Goal: Download file/media

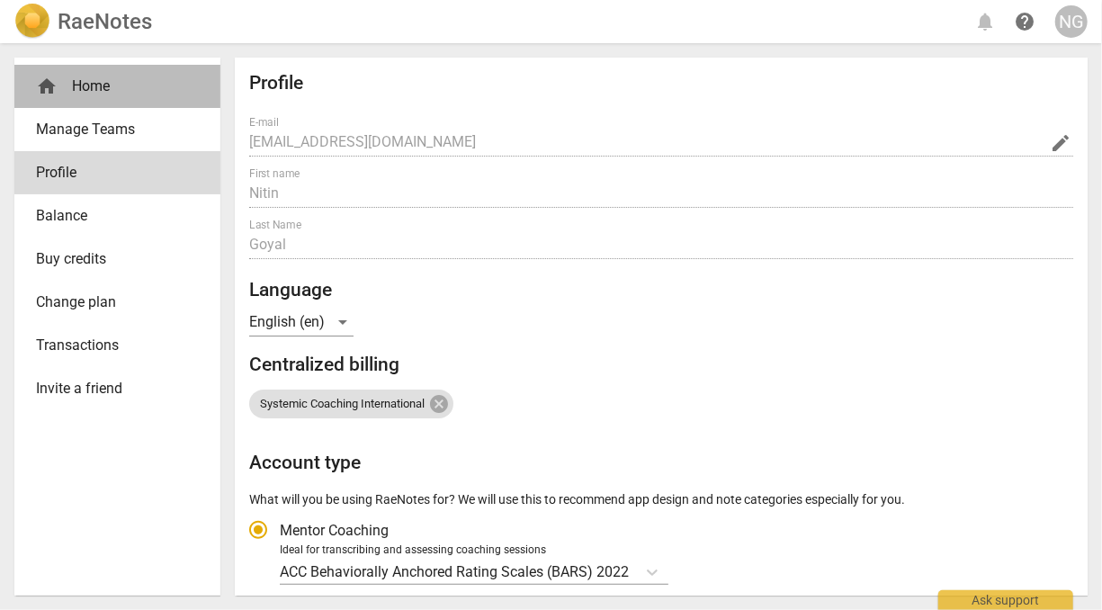
click at [83, 79] on div "home Home" at bounding box center [110, 87] width 148 height 22
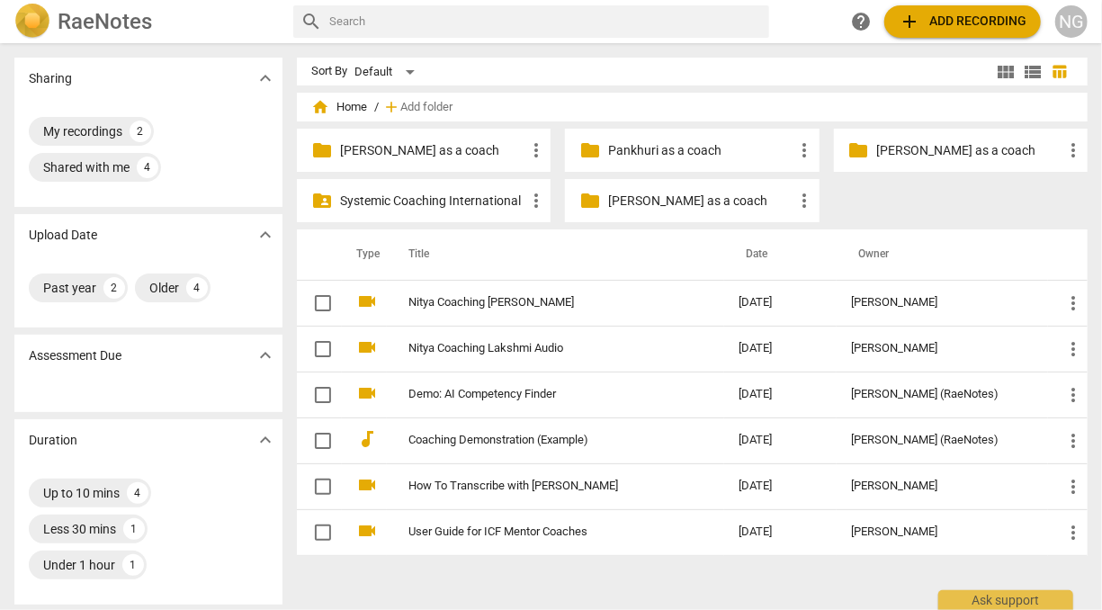
click at [407, 153] on p "[PERSON_NAME] as a coach" at bounding box center [432, 150] width 185 height 19
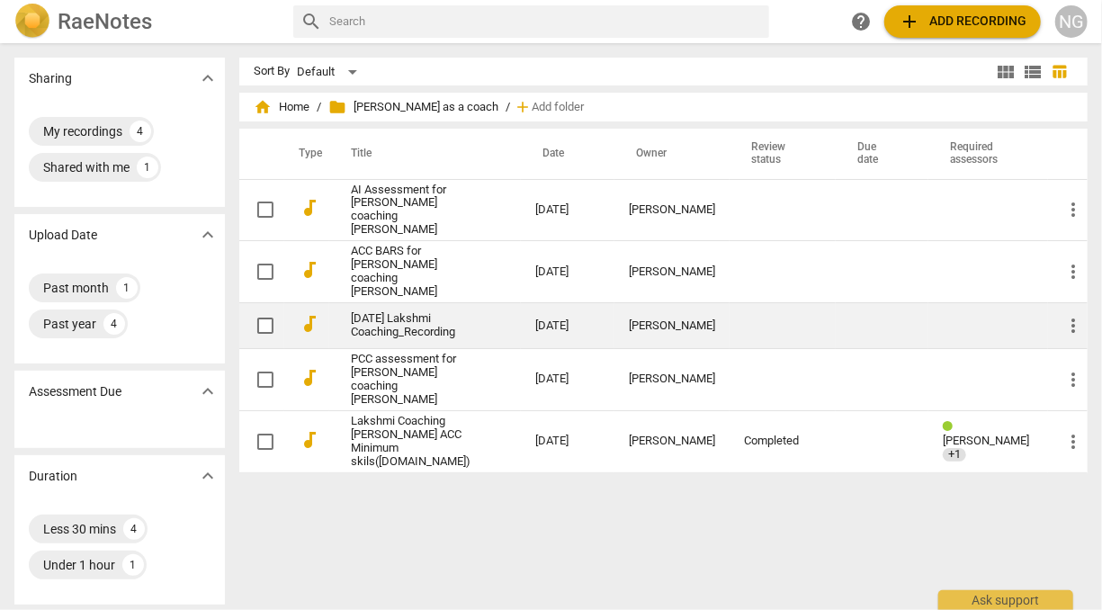
click at [436, 312] on link "[DATE] Lakshmi Coaching_Recording" at bounding box center [411, 325] width 120 height 27
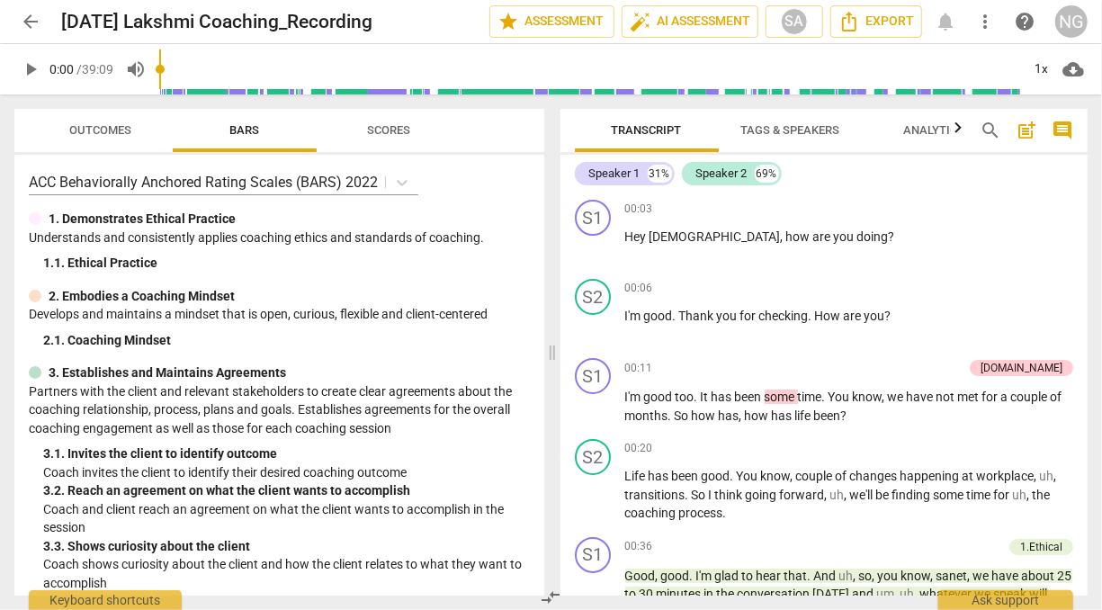
click at [985, 18] on span "more_vert" at bounding box center [985, 22] width 22 height 22
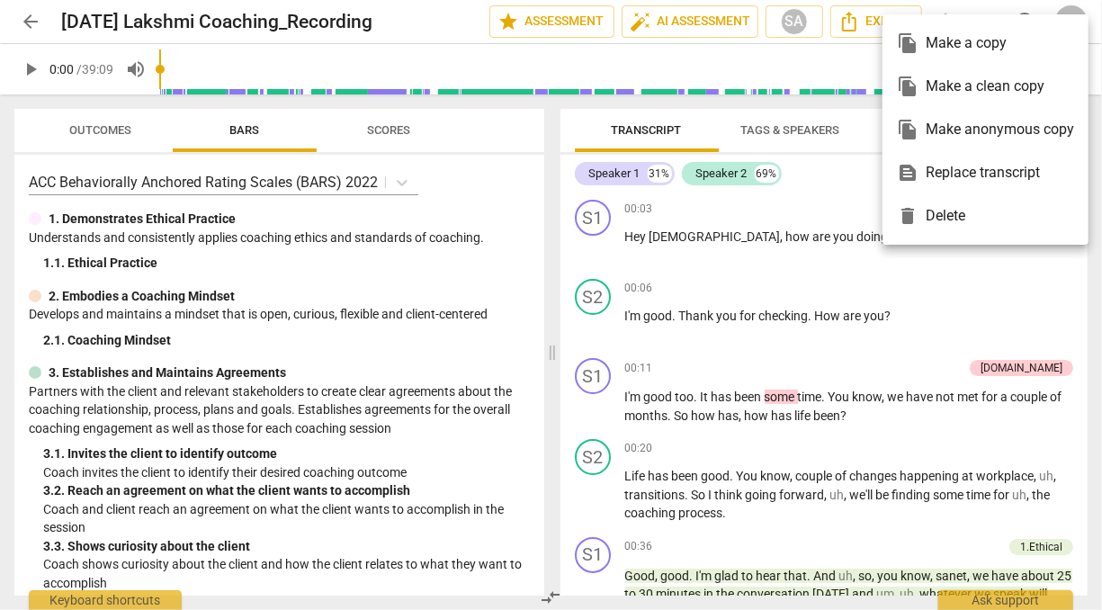
click at [479, 124] on div at bounding box center [551, 305] width 1102 height 610
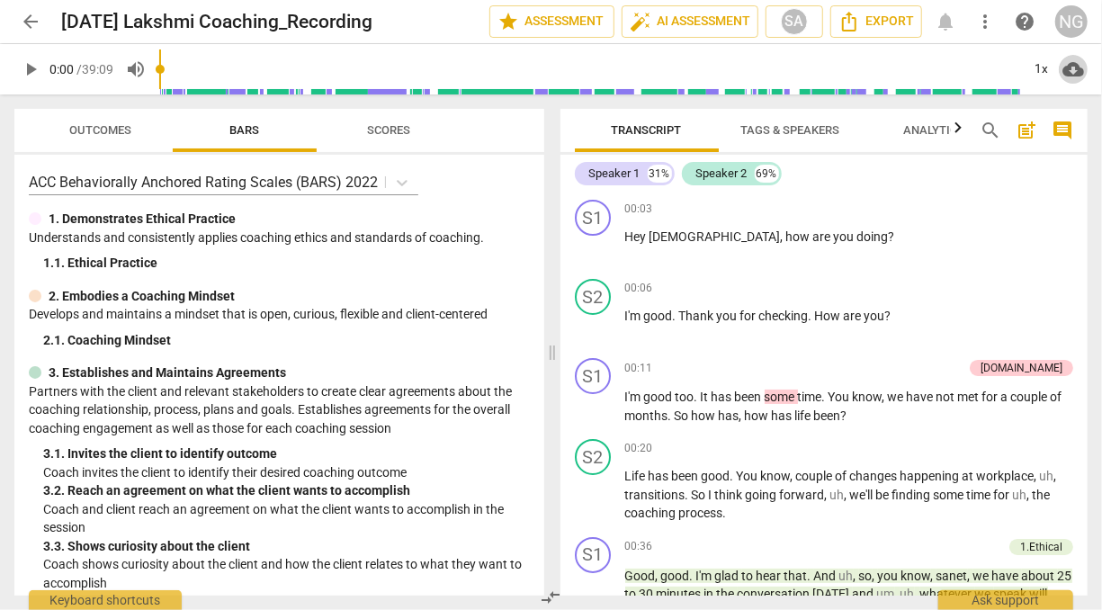
click at [1071, 77] on span "cloud_download" at bounding box center [1073, 69] width 22 height 22
click at [1003, 69] on li "Download audio" at bounding box center [1021, 69] width 133 height 43
